Goal: Information Seeking & Learning: Learn about a topic

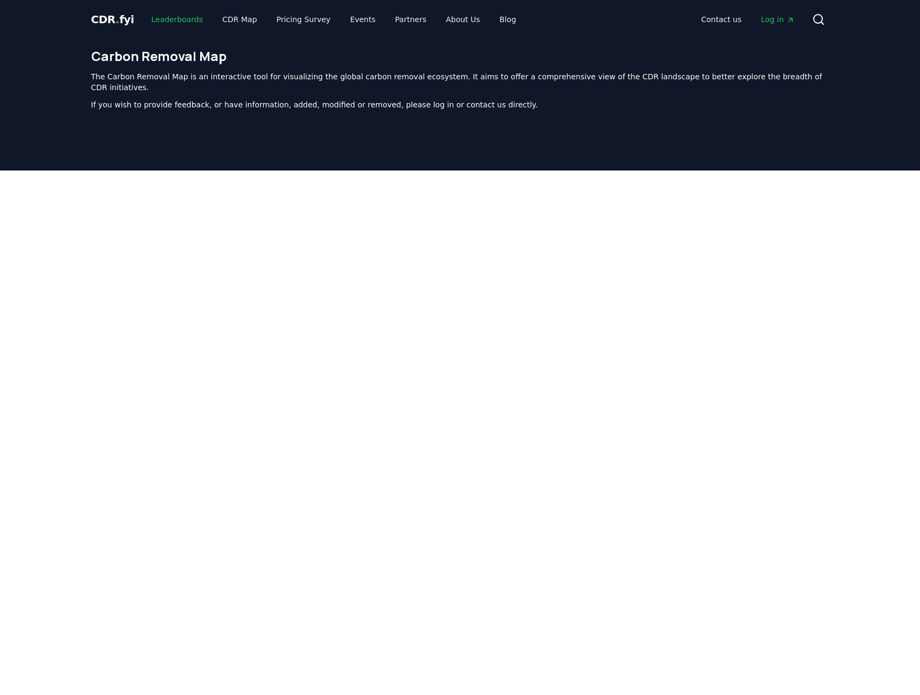
click at [178, 17] on link "Leaderboards" at bounding box center [176, 19] width 69 height 19
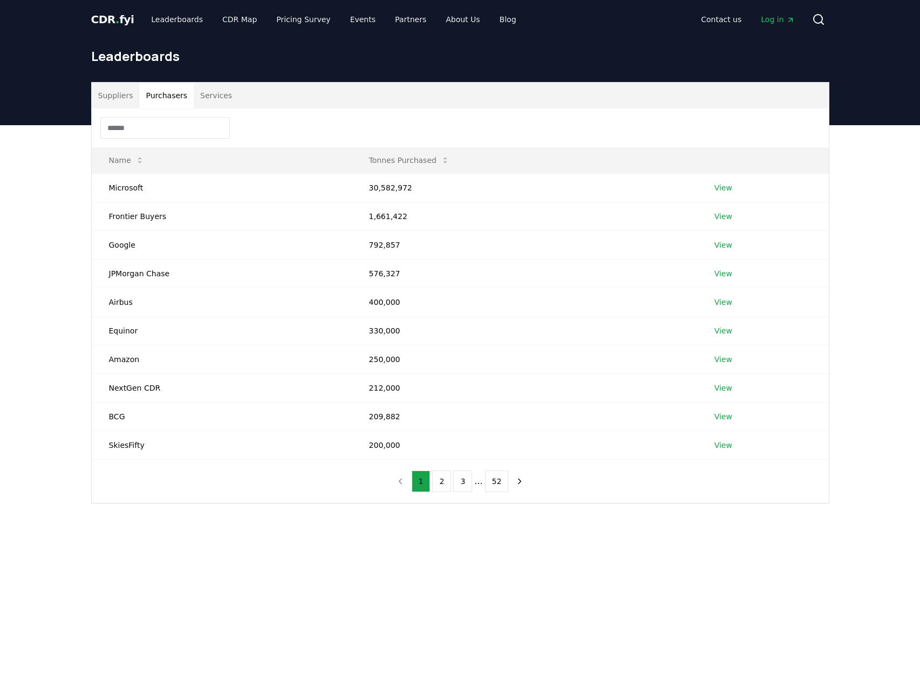
click at [167, 99] on button "Purchasers" at bounding box center [166, 96] width 54 height 26
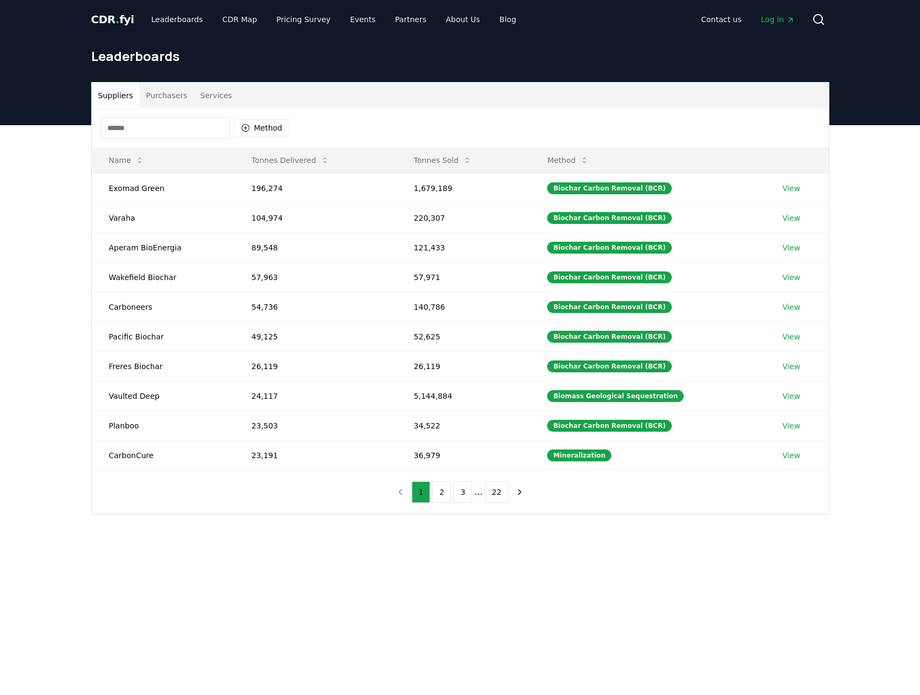
click at [114, 98] on button "Suppliers" at bounding box center [116, 96] width 48 height 26
click at [163, 17] on link "Leaderboards" at bounding box center [176, 19] width 69 height 19
click at [247, 20] on link "CDR Map" at bounding box center [240, 19] width 52 height 19
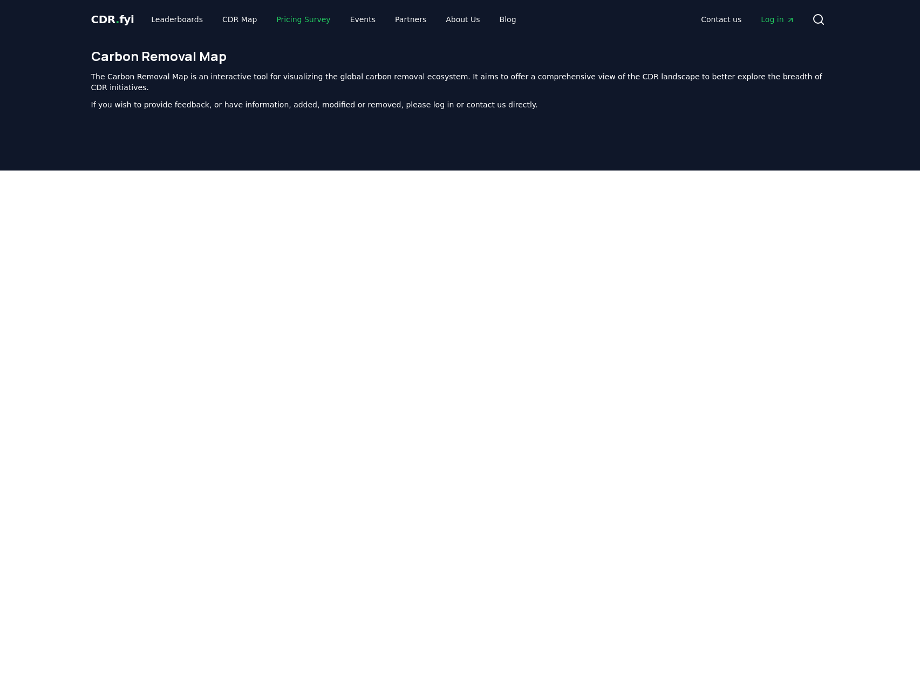
click at [317, 23] on link "Pricing Survey" at bounding box center [303, 19] width 71 height 19
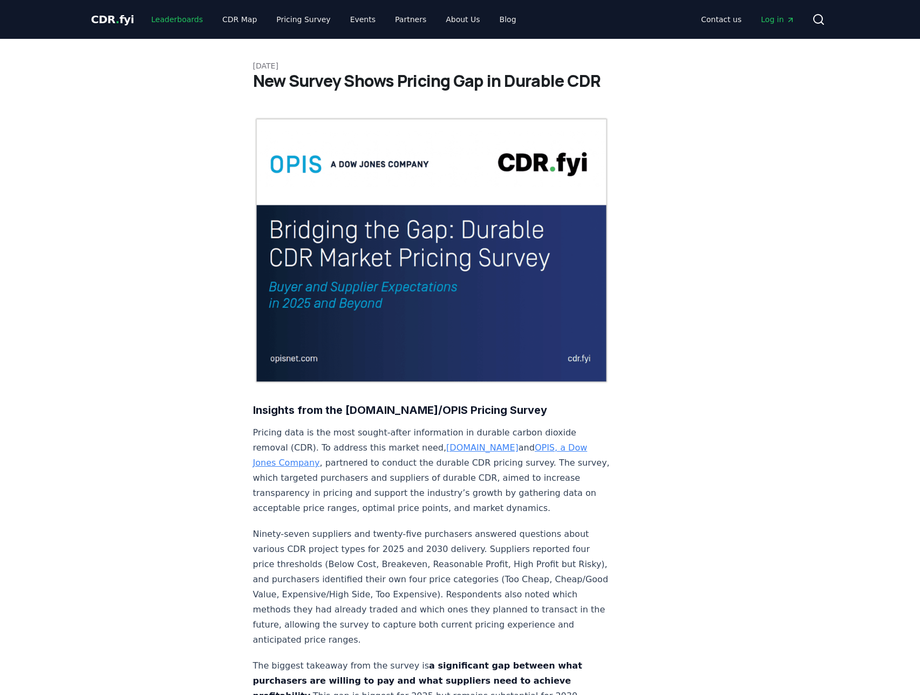
click at [173, 19] on link "Leaderboards" at bounding box center [176, 19] width 69 height 19
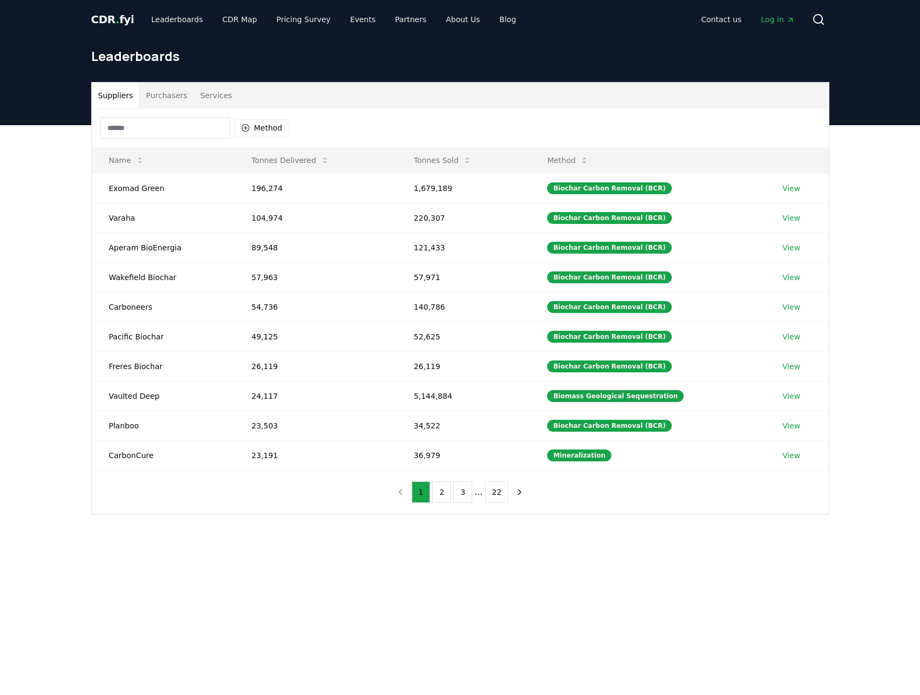
click at [118, 26] on link "CDR . fyi" at bounding box center [112, 19] width 43 height 15
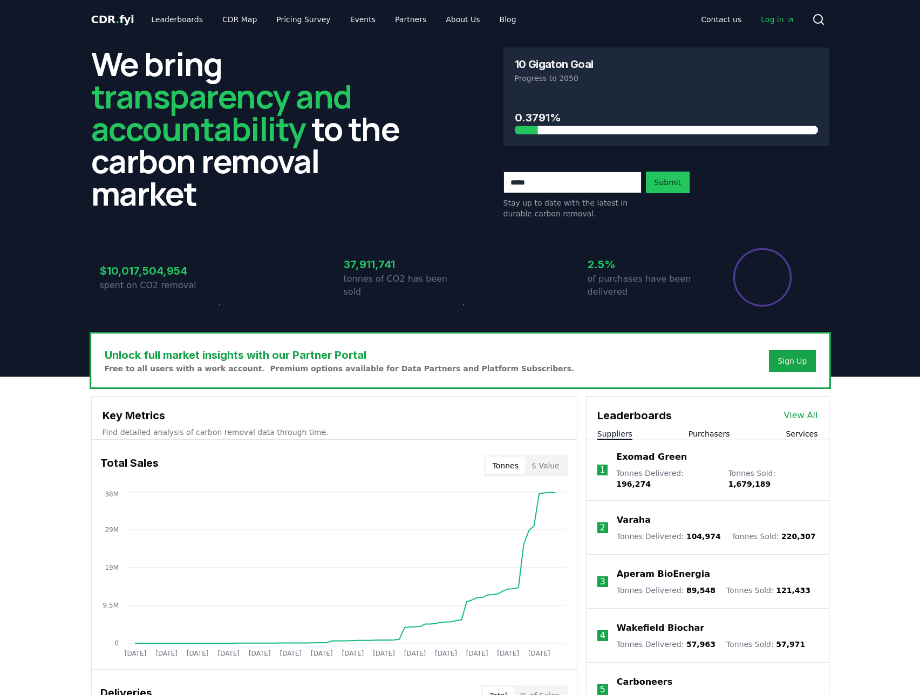
click at [116, 22] on span "CDR . fyi" at bounding box center [112, 19] width 43 height 13
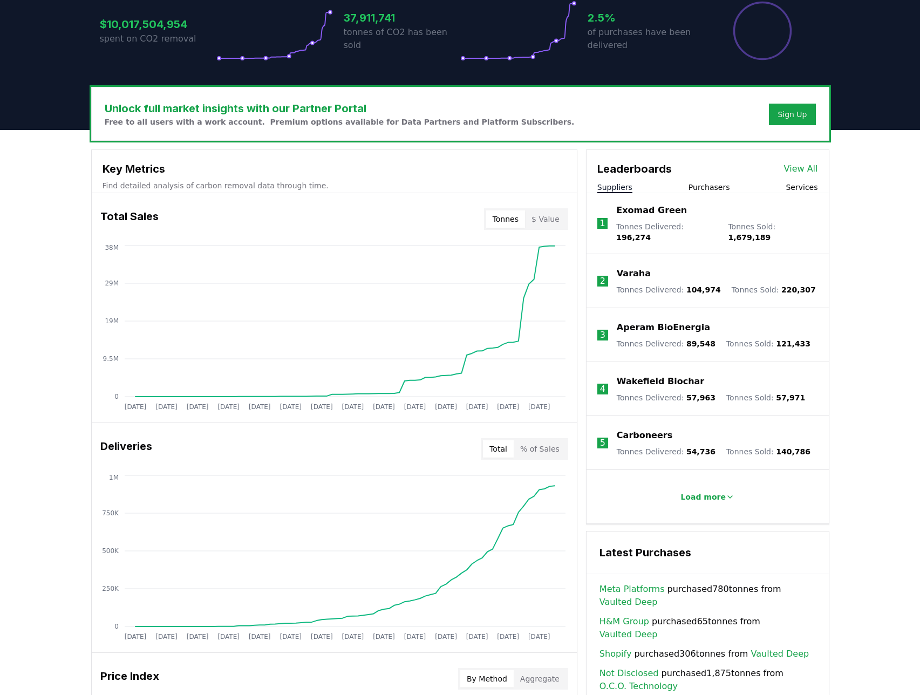
scroll to position [246, 0]
click at [299, 167] on h3 "Key Metrics" at bounding box center [333, 169] width 463 height 16
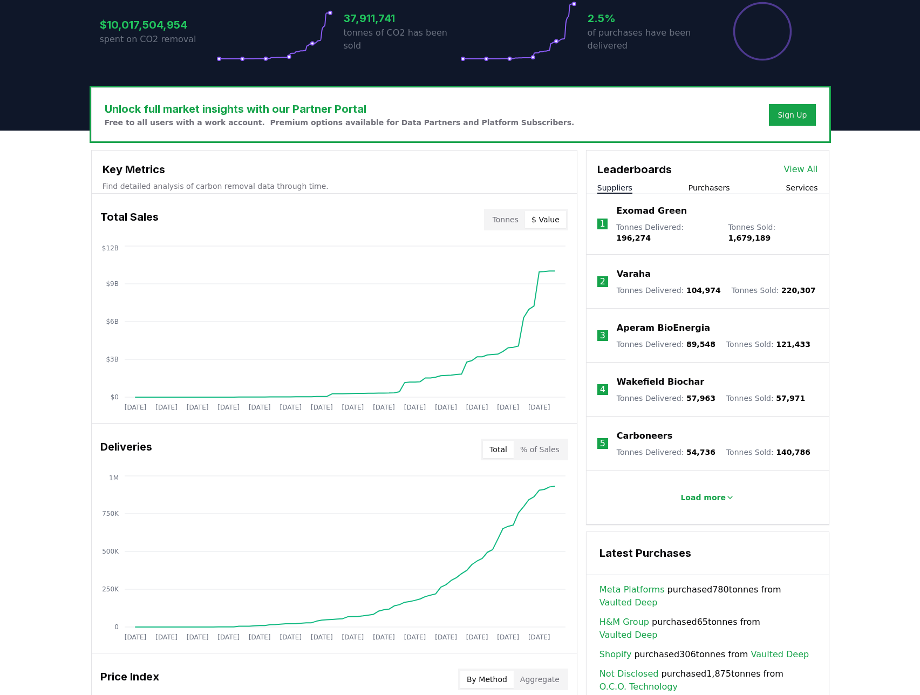
click at [543, 223] on button "$ Value" at bounding box center [545, 219] width 41 height 17
click at [521, 223] on button "Tonnes" at bounding box center [505, 219] width 39 height 17
click at [545, 447] on button "% of Sales" at bounding box center [540, 449] width 52 height 17
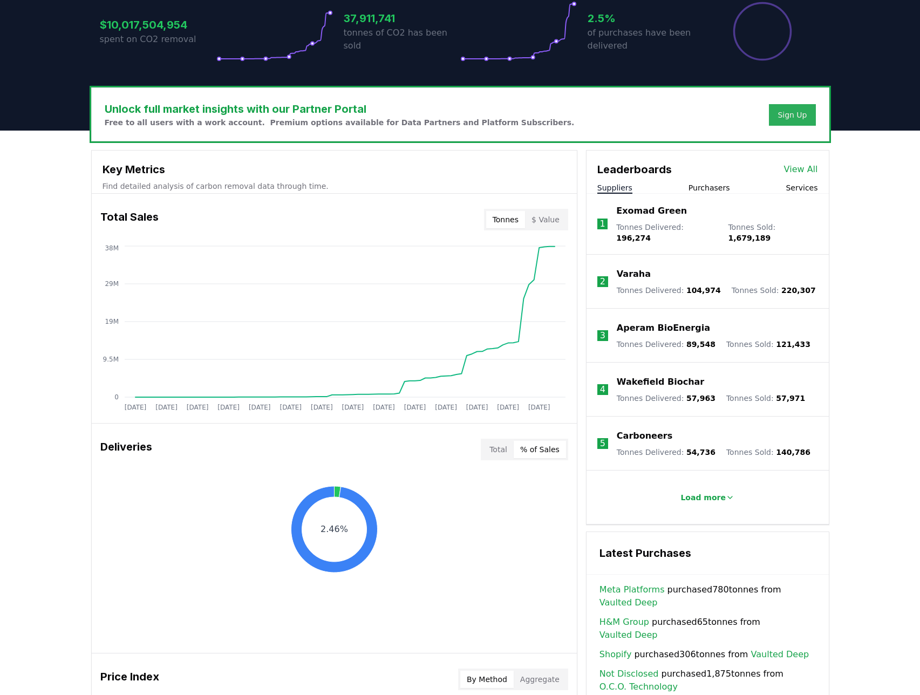
click at [793, 119] on div "Sign Up" at bounding box center [791, 115] width 29 height 11
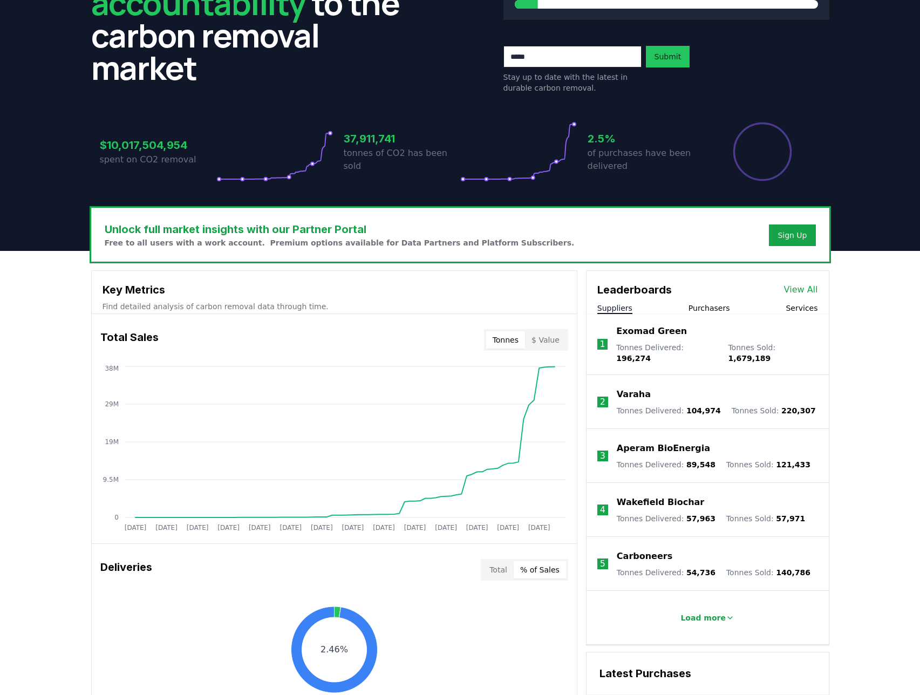
scroll to position [0, 0]
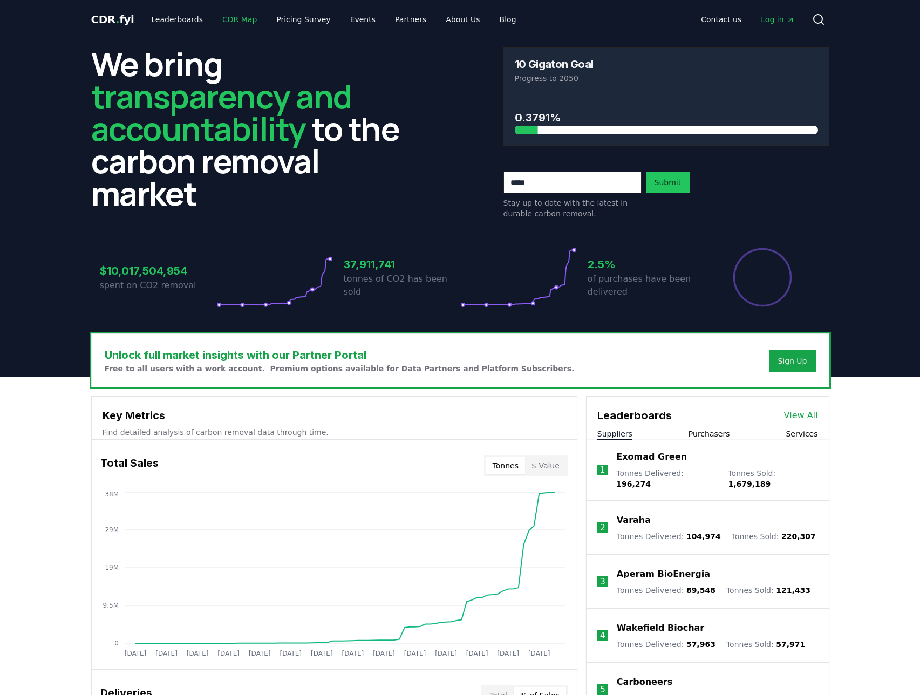
click at [236, 20] on link "CDR Map" at bounding box center [240, 19] width 52 height 19
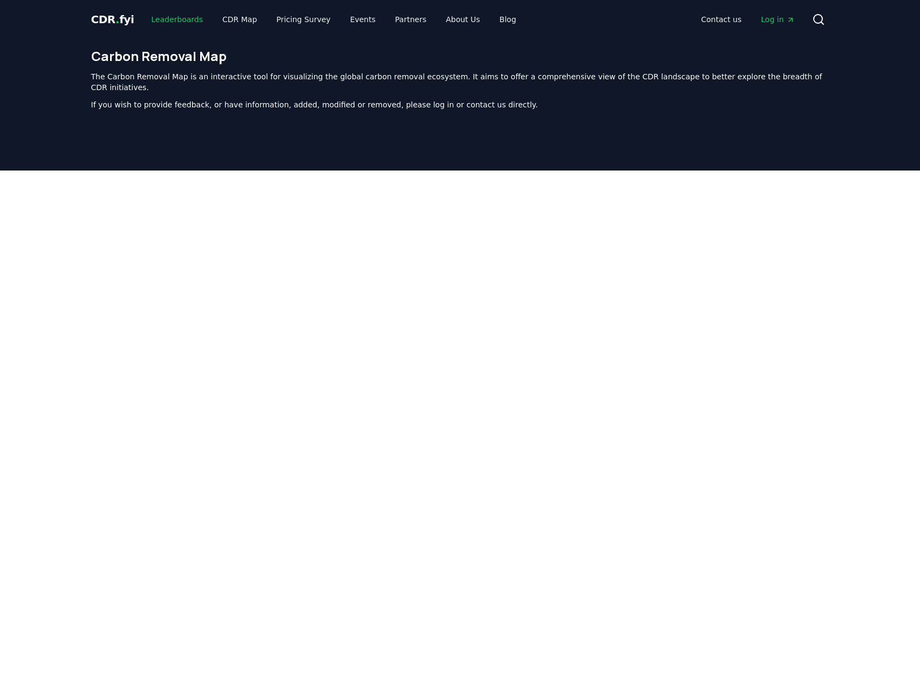
click at [175, 19] on link "Leaderboards" at bounding box center [176, 19] width 69 height 19
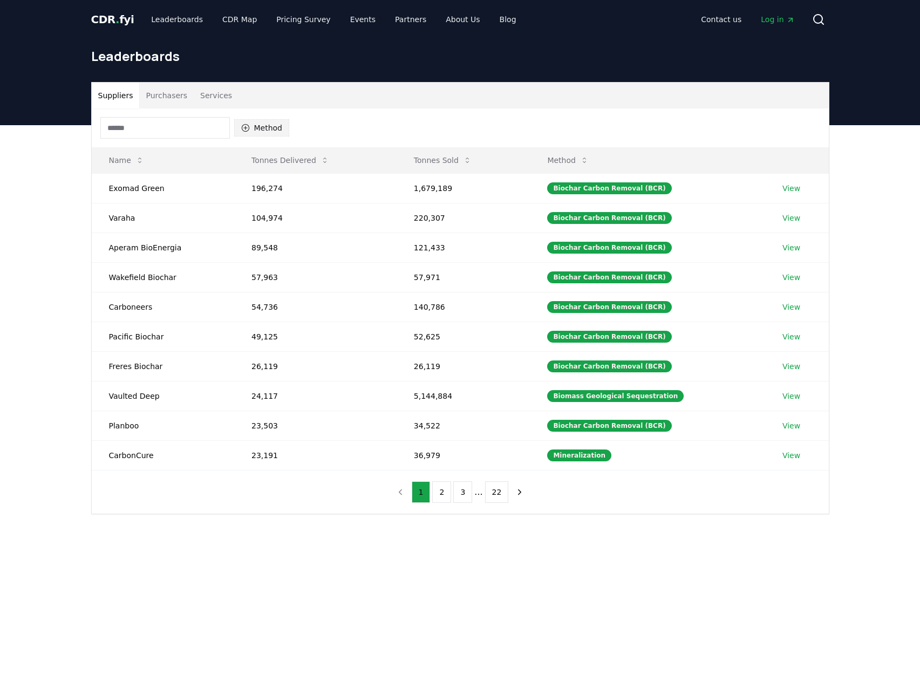
click at [271, 121] on button "Method" at bounding box center [262, 127] width 56 height 17
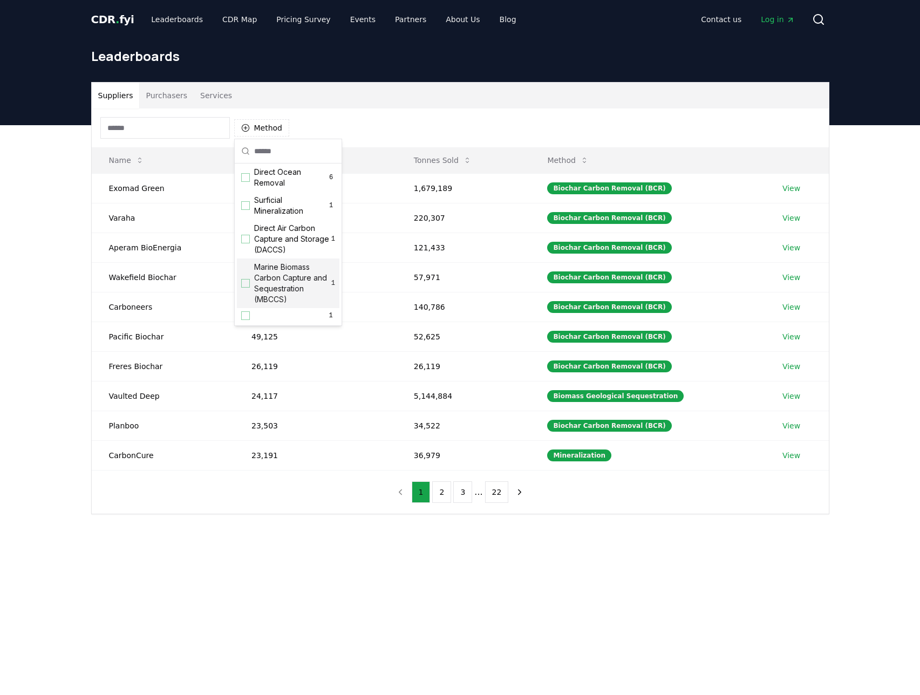
click at [249, 279] on div "Suggestions" at bounding box center [245, 283] width 9 height 9
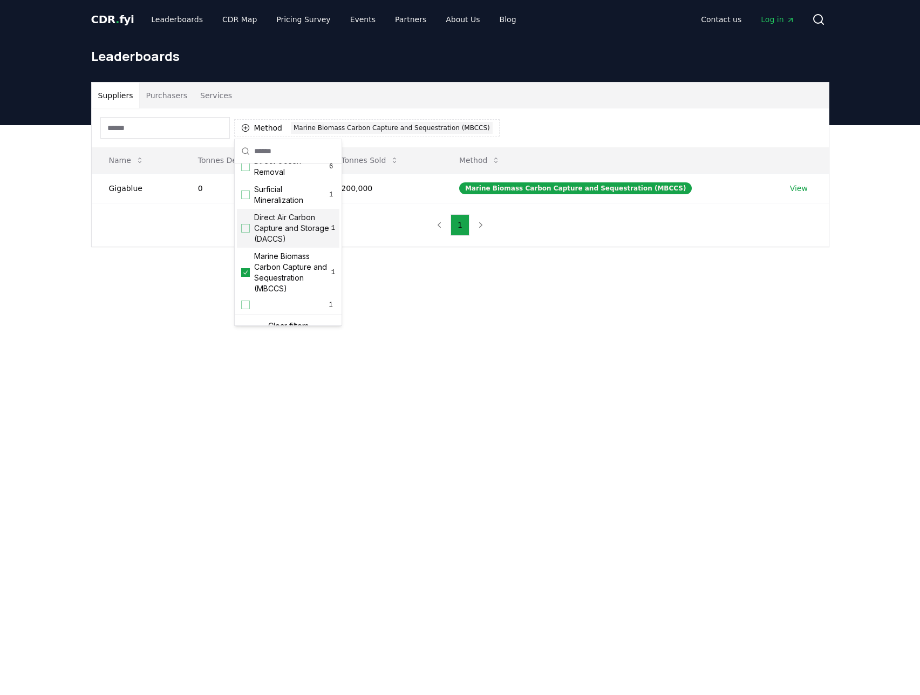
click at [250, 244] on div "Direct Air Carbon Capture and Storage (DACCS) 1" at bounding box center [288, 228] width 102 height 39
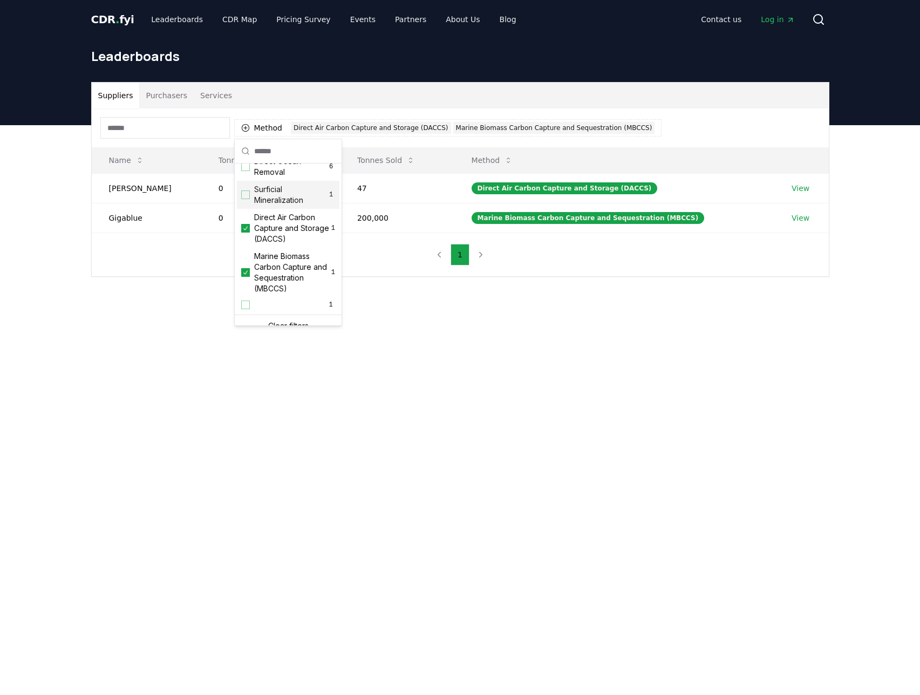
click at [248, 209] on div "Surficial Mineralization 1" at bounding box center [288, 195] width 102 height 28
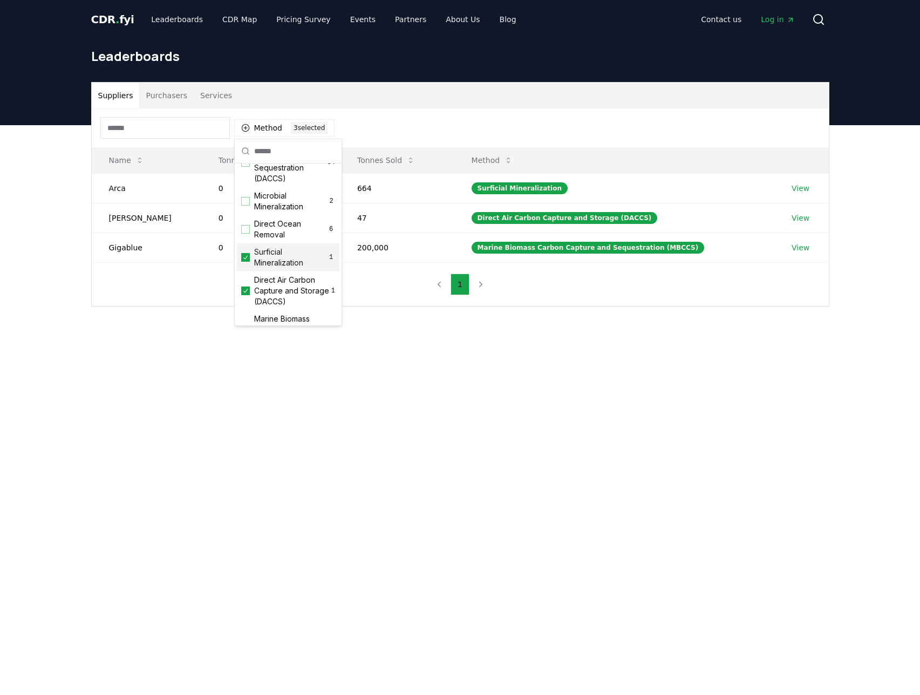
scroll to position [283, 0]
click at [248, 236] on div "Suggestions" at bounding box center [245, 231] width 9 height 9
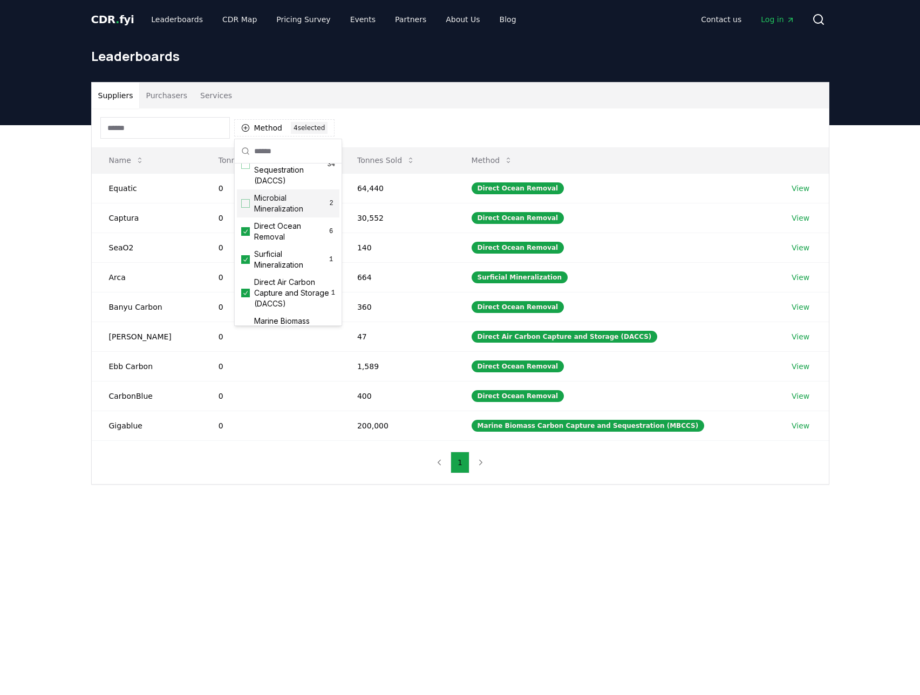
click at [249, 208] on div "Suggestions" at bounding box center [245, 203] width 9 height 9
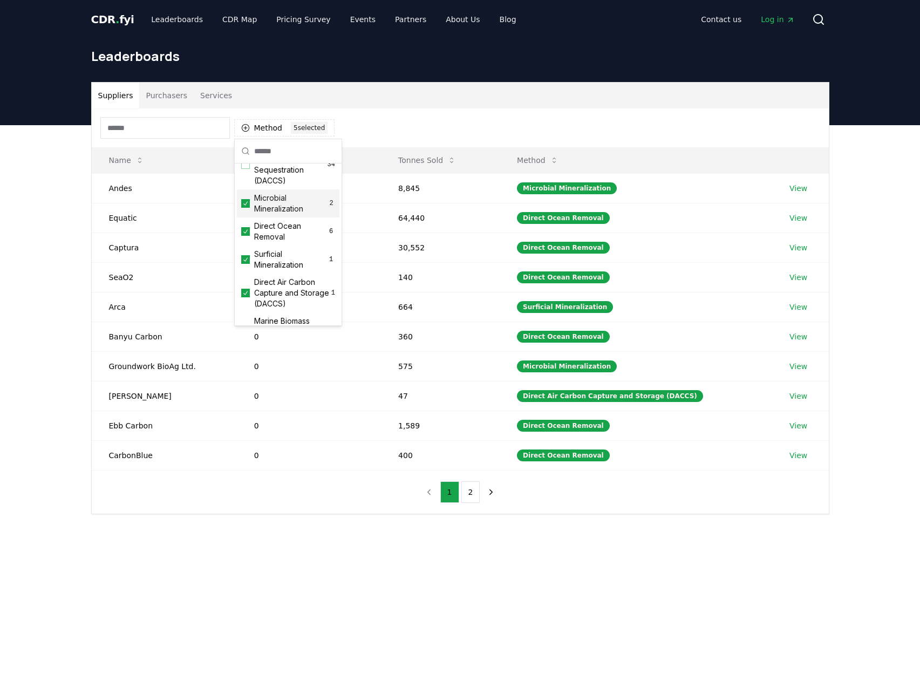
click at [249, 208] on div "Suggestions" at bounding box center [245, 203] width 9 height 9
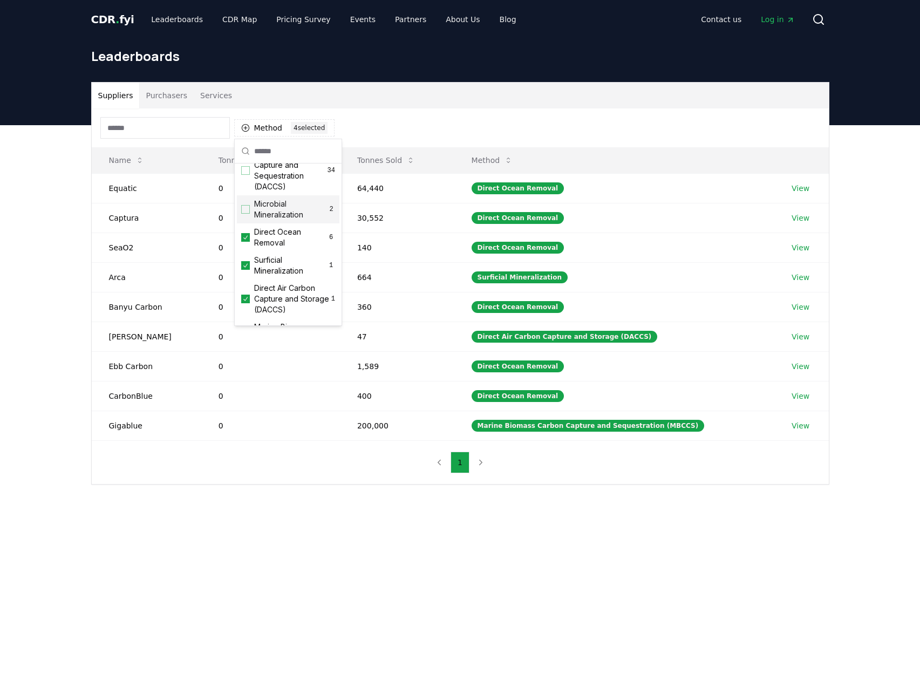
scroll to position [276, 0]
click at [242, 189] on div "Direct Air Carbon Capture and Sequestration (DACCS) 34" at bounding box center [288, 171] width 102 height 50
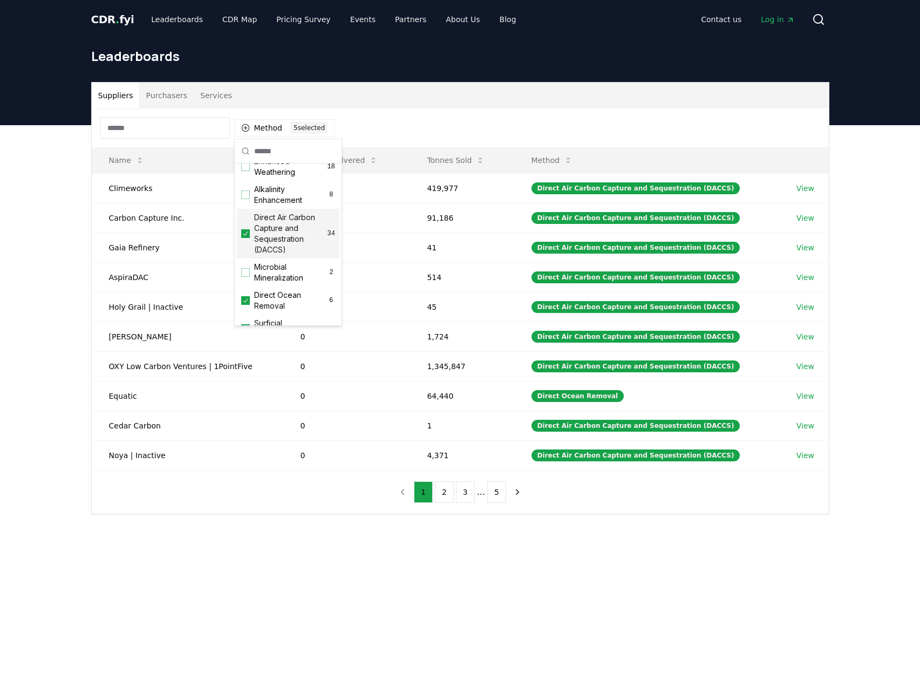
scroll to position [195, 0]
click at [246, 218] on div "Suggestions" at bounding box center [245, 213] width 9 height 9
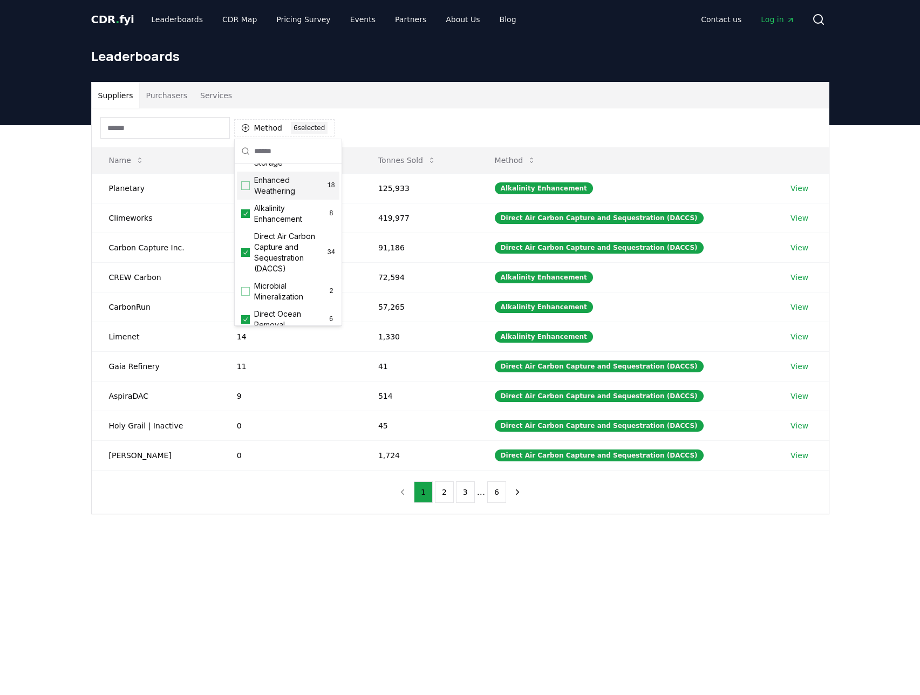
click at [246, 200] on div "Enhanced Weathering 18" at bounding box center [288, 186] width 102 height 28
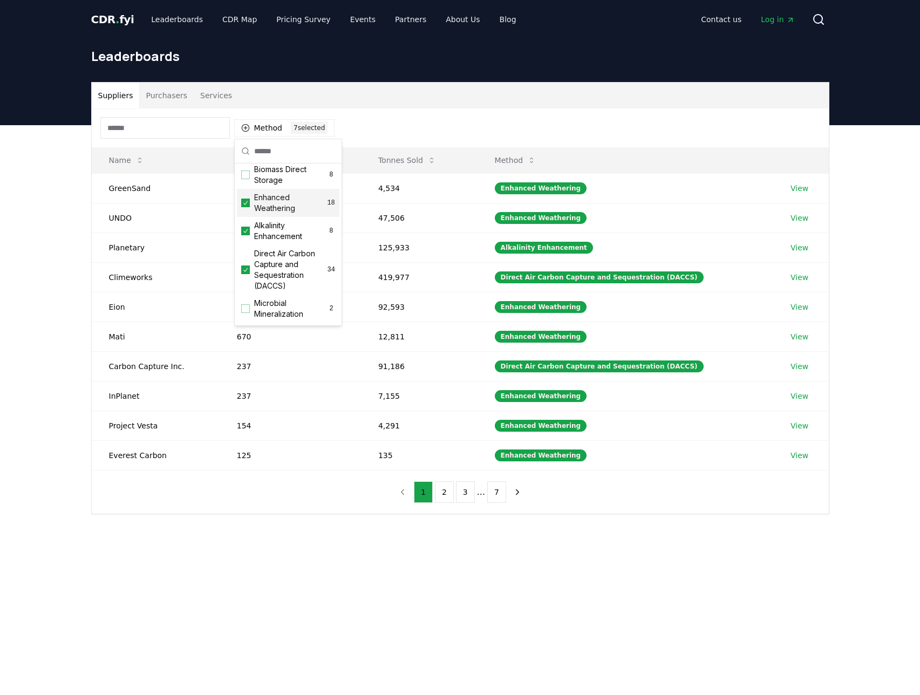
scroll to position [175, 0]
click at [246, 181] on div "Suggestions" at bounding box center [245, 177] width 9 height 9
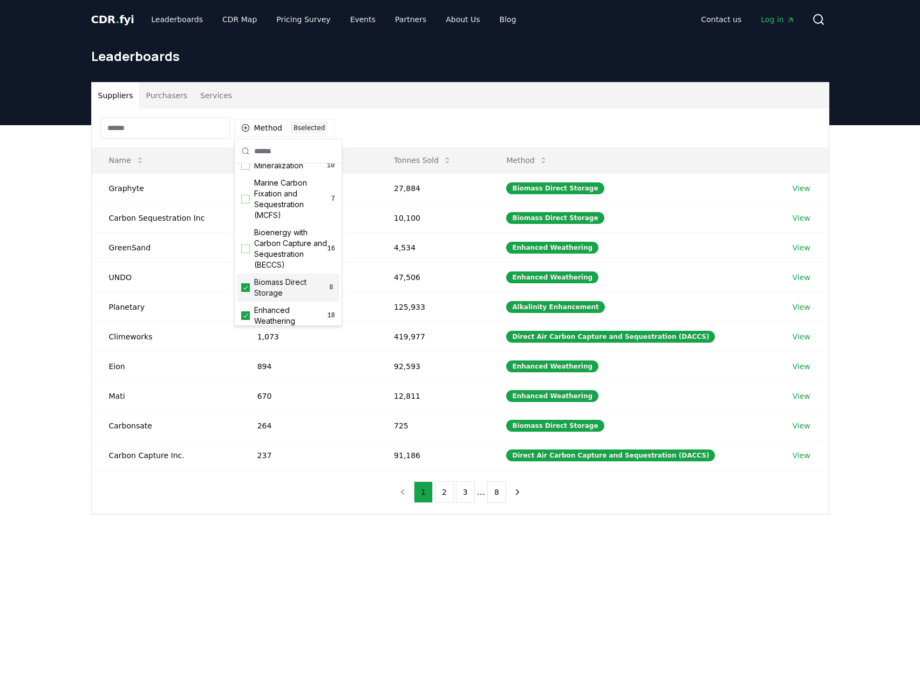
scroll to position [59, 0]
click at [243, 259] on div "Suggestions" at bounding box center [245, 254] width 9 height 9
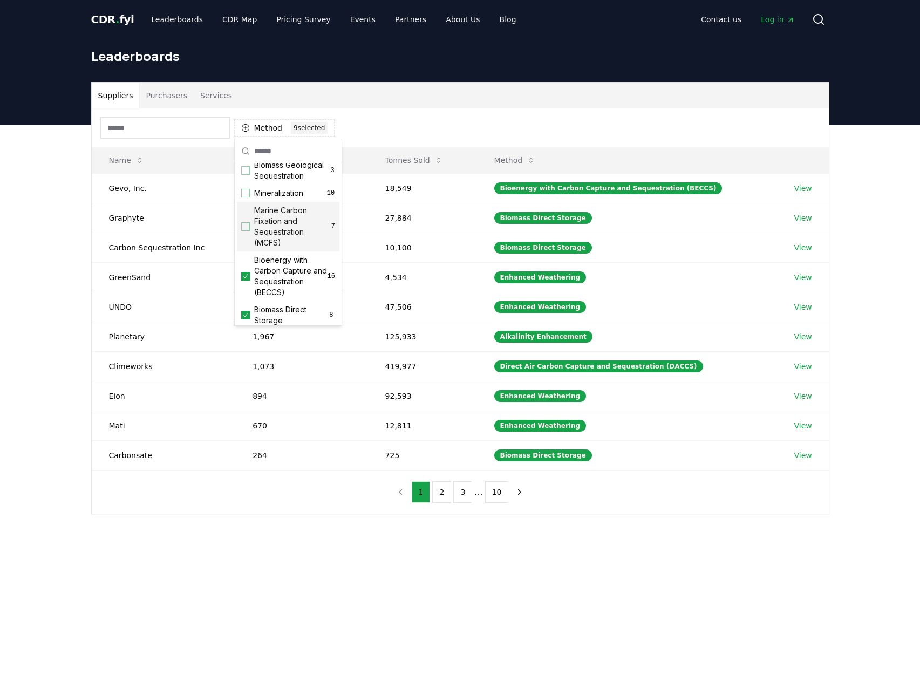
click at [247, 244] on div "Marine Carbon Fixation and Sequestration (MCFS) 7" at bounding box center [288, 227] width 102 height 50
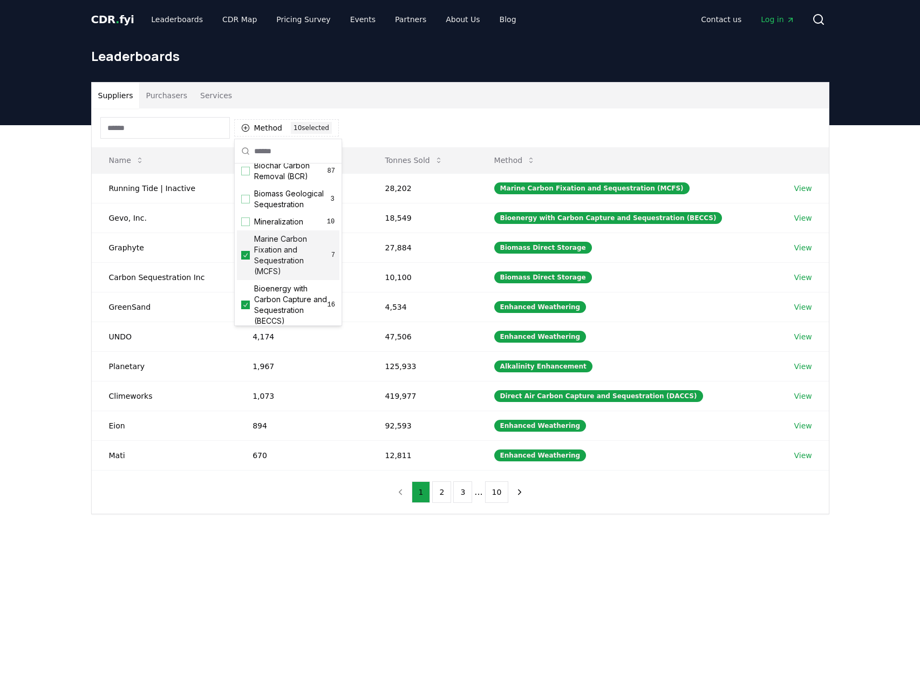
scroll to position [0, 0]
click at [246, 235] on div "Suggestions" at bounding box center [245, 230] width 9 height 9
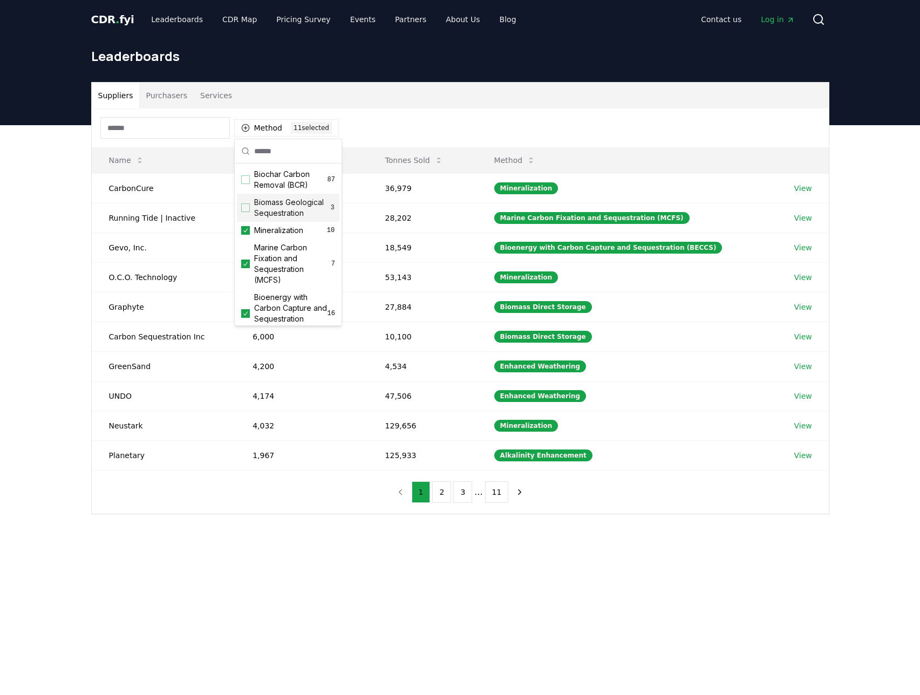
click at [247, 212] on div "Suggestions" at bounding box center [245, 207] width 9 height 9
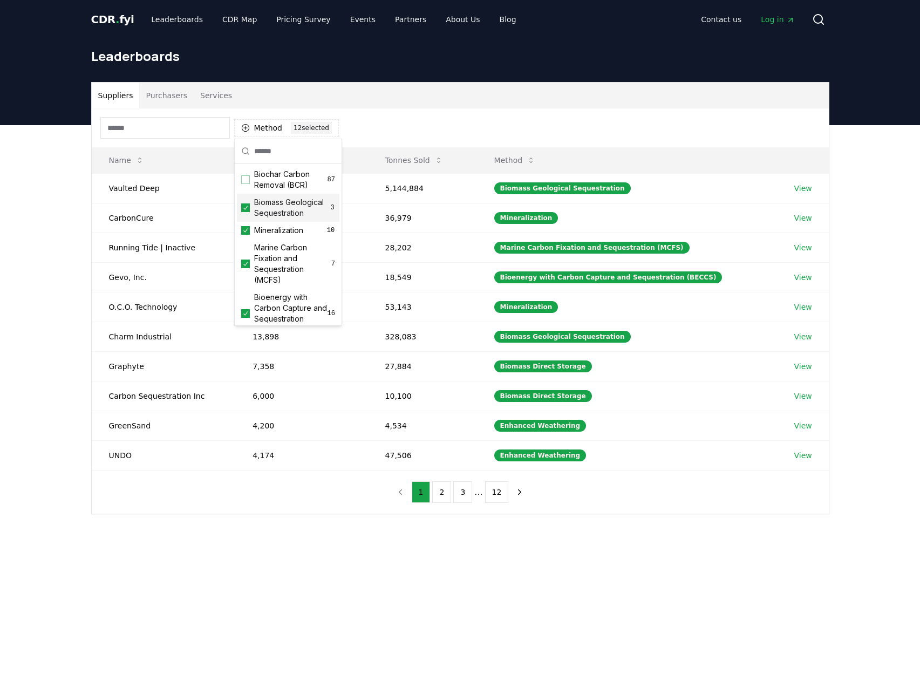
click at [869, 337] on div "Suppliers Purchasers Services Method 12 12 selected Name Tonnes Delivered Tonne…" at bounding box center [460, 341] width 920 height 432
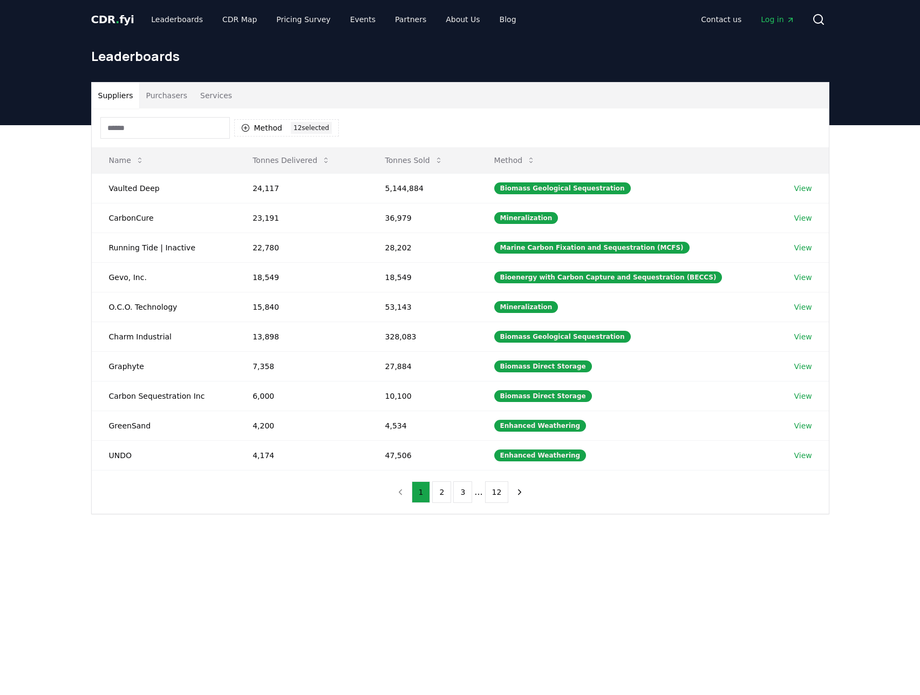
click at [169, 101] on button "Purchasers" at bounding box center [166, 96] width 54 height 26
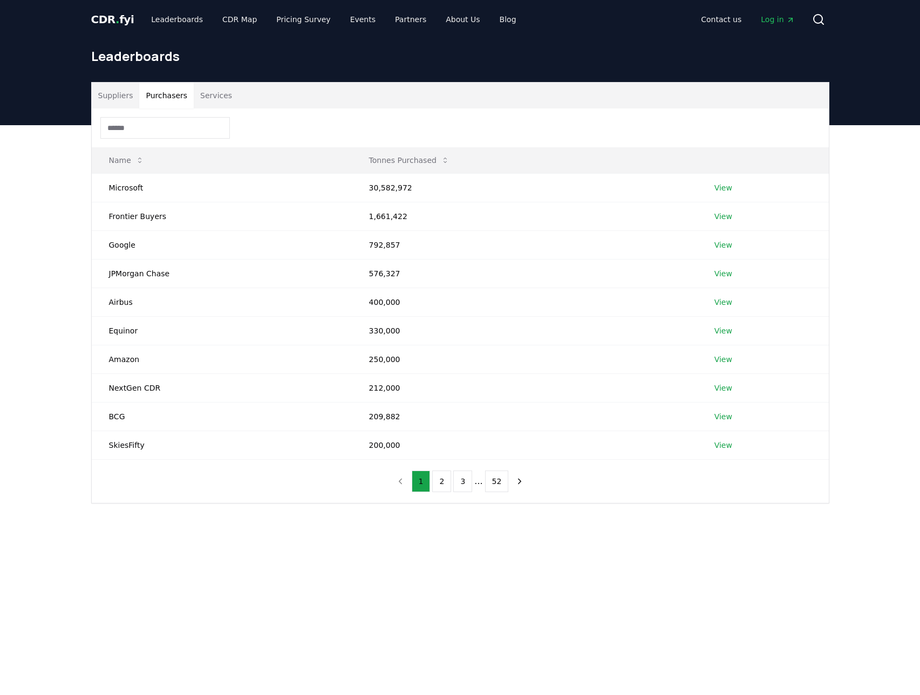
click at [112, 100] on button "Suppliers" at bounding box center [116, 96] width 48 height 26
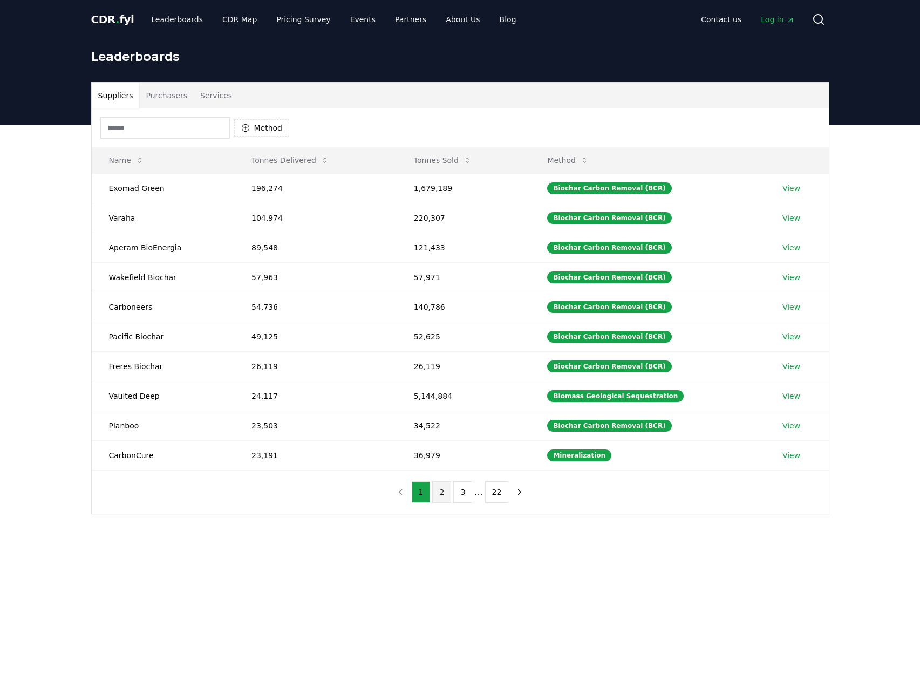
click at [446, 495] on button "2" at bounding box center [441, 492] width 19 height 22
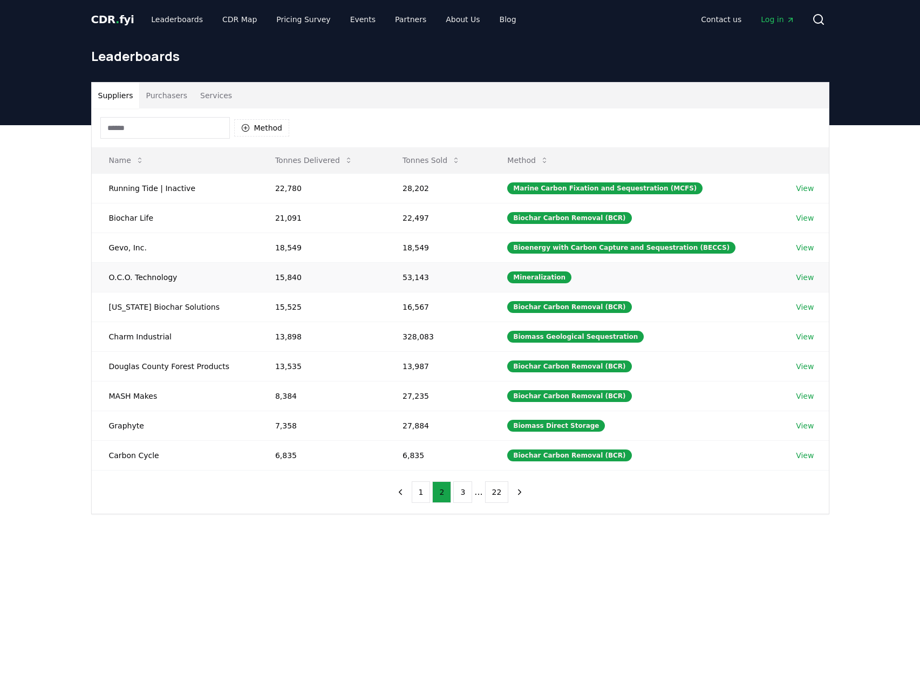
click at [799, 279] on link "View" at bounding box center [805, 277] width 18 height 11
